Goal: Find specific page/section: Find specific page/section

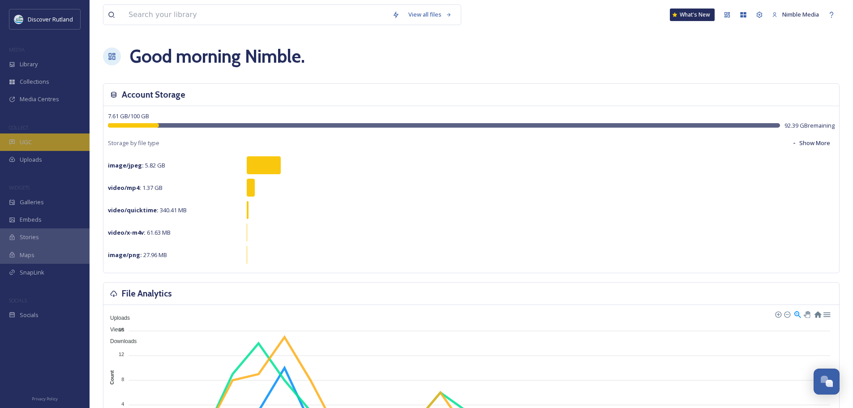
click at [43, 141] on div "UGC" at bounding box center [45, 141] width 90 height 17
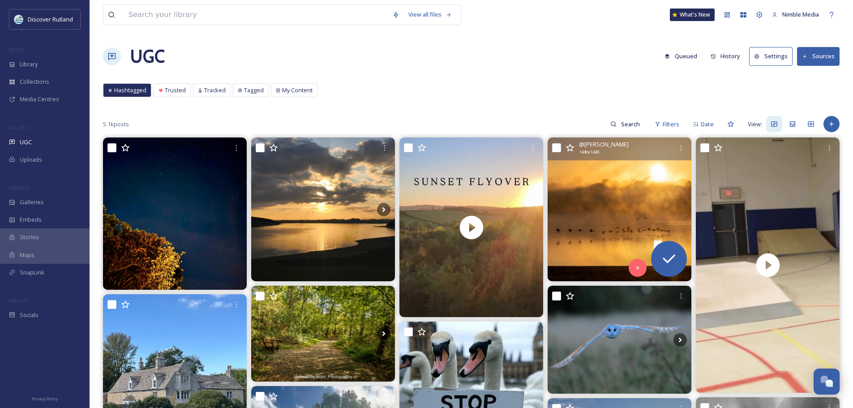
click at [631, 229] on img at bounding box center [619, 209] width 144 height 144
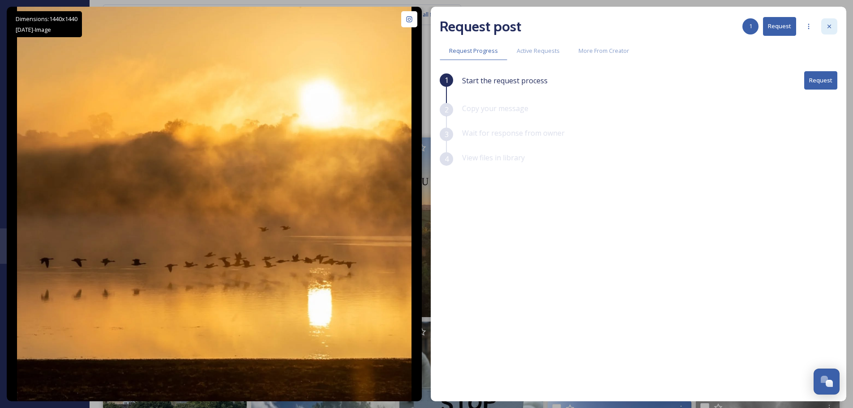
click at [826, 22] on div at bounding box center [829, 26] width 16 height 16
